Goal: Navigation & Orientation: Find specific page/section

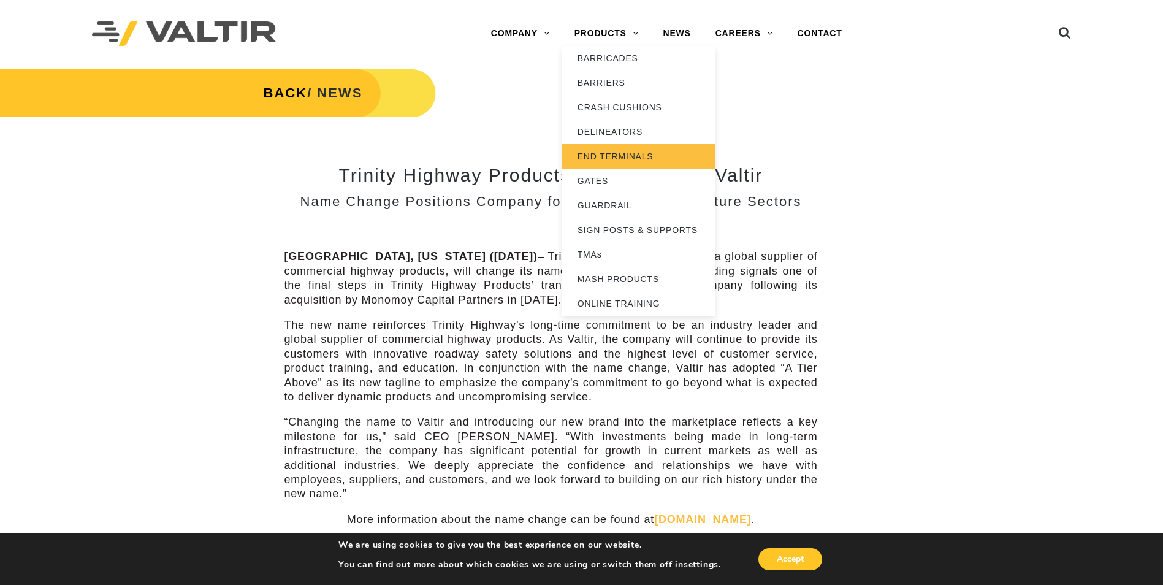
click at [607, 150] on link "END TERMINALS" at bounding box center [638, 156] width 153 height 25
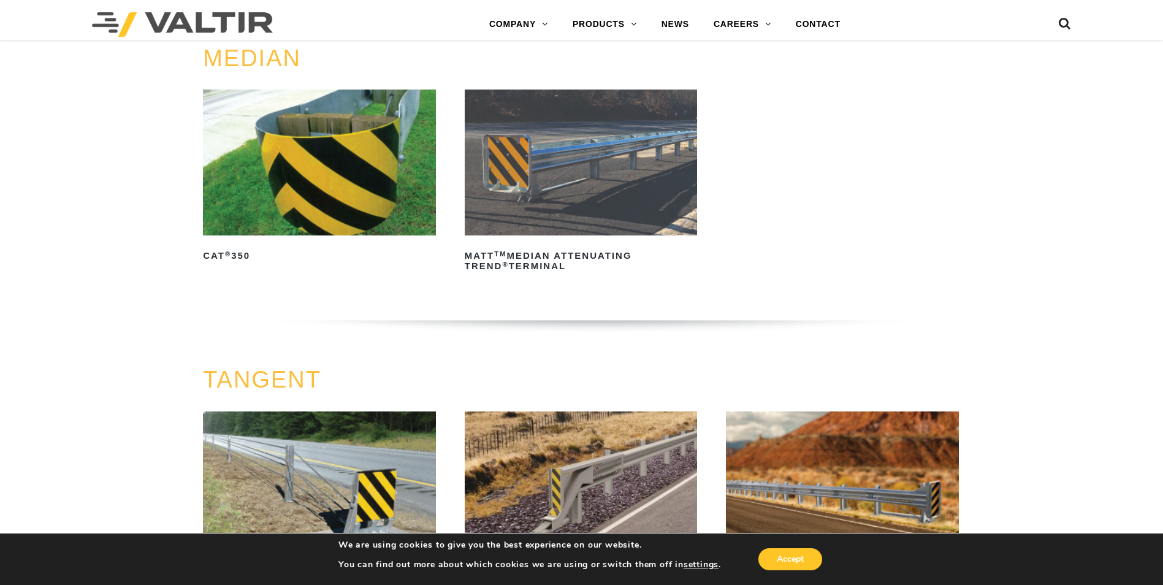
scroll to position [396, 0]
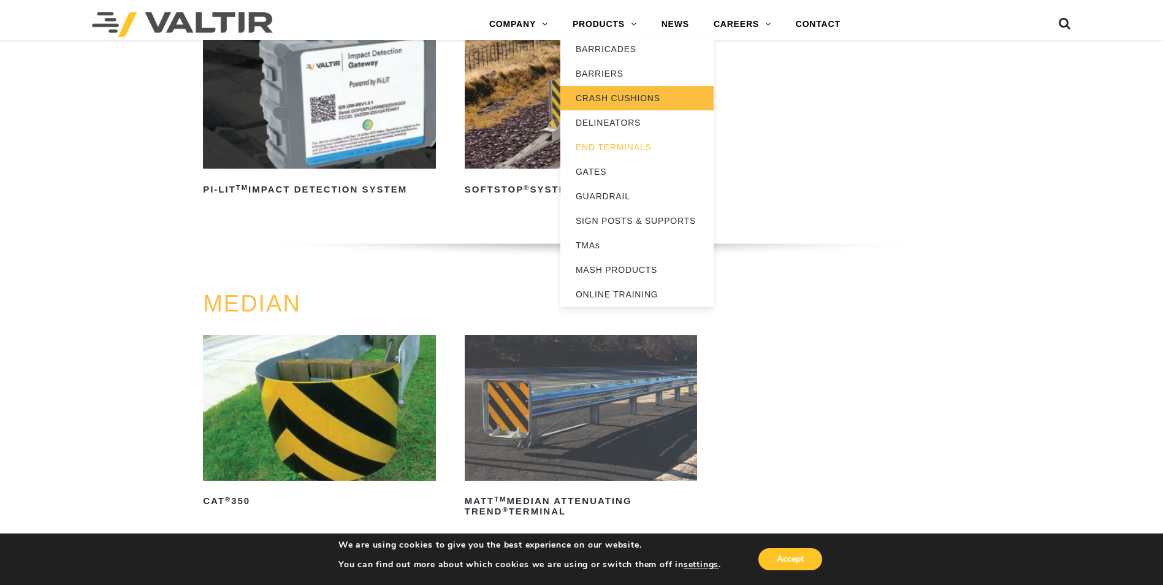
click at [609, 97] on link "CRASH CUSHIONS" at bounding box center [636, 98] width 153 height 25
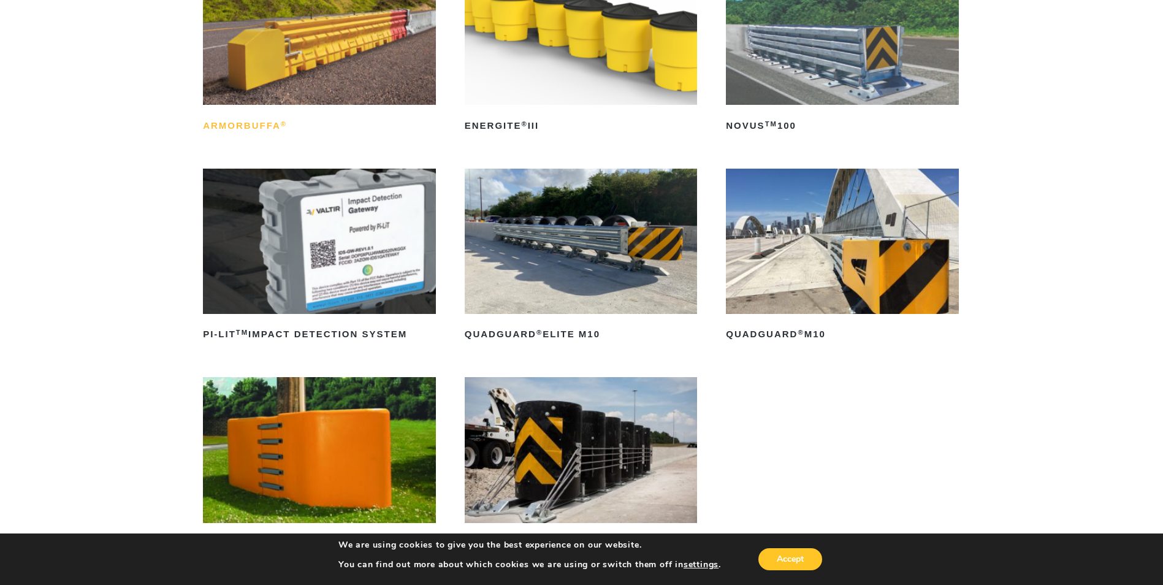
scroll to position [307, 0]
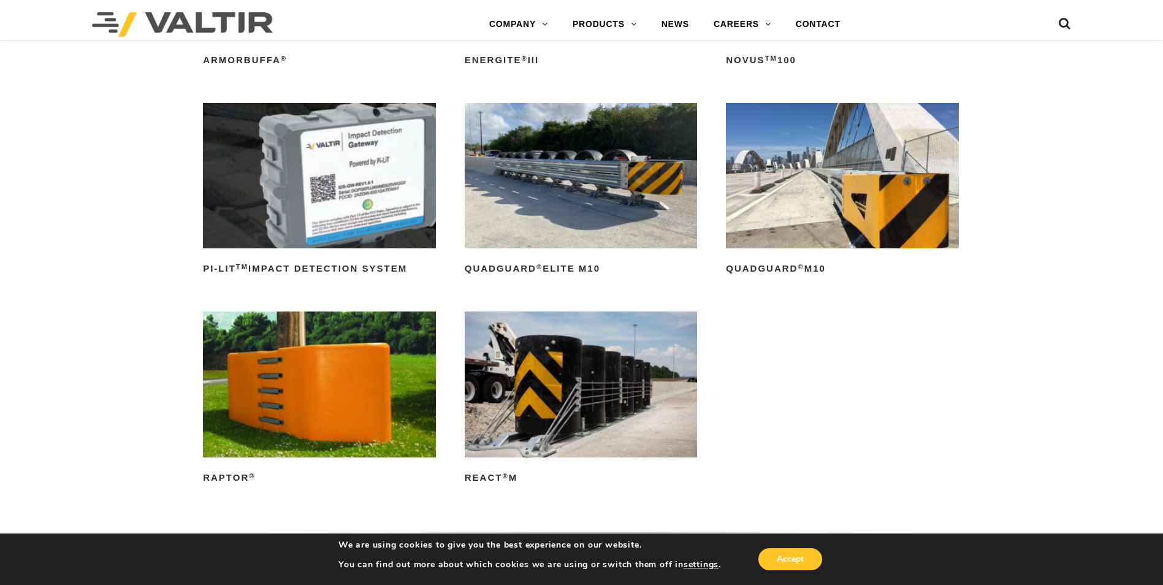
click at [804, 211] on img at bounding box center [842, 175] width 233 height 145
